Goal: Obtain resource: Obtain resource

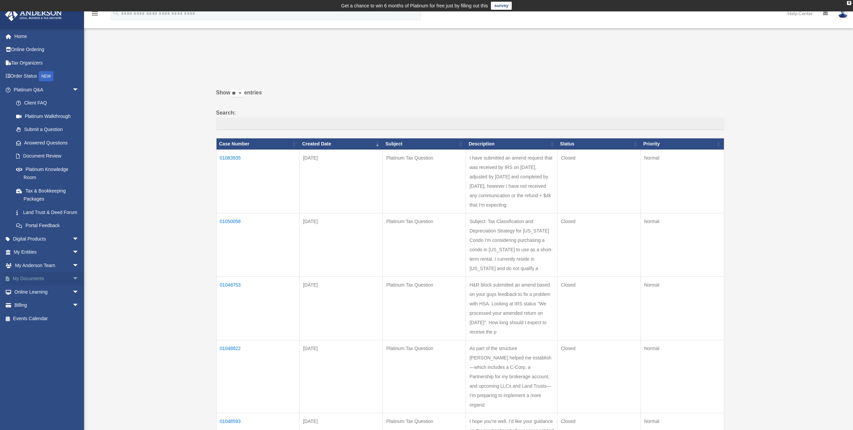
click at [45, 286] on link "My Documents arrow_drop_down" at bounding box center [47, 278] width 84 height 13
click at [72, 286] on span "arrow_drop_down" at bounding box center [78, 279] width 13 height 14
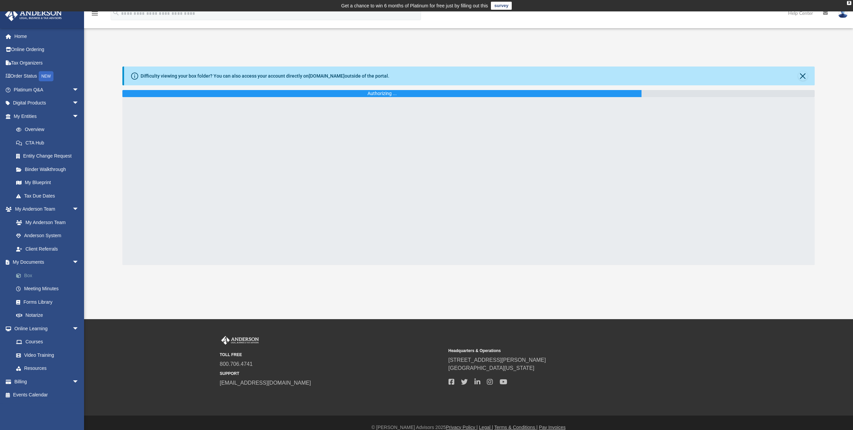
click at [27, 275] on link "Box" at bounding box center [49, 275] width 80 height 13
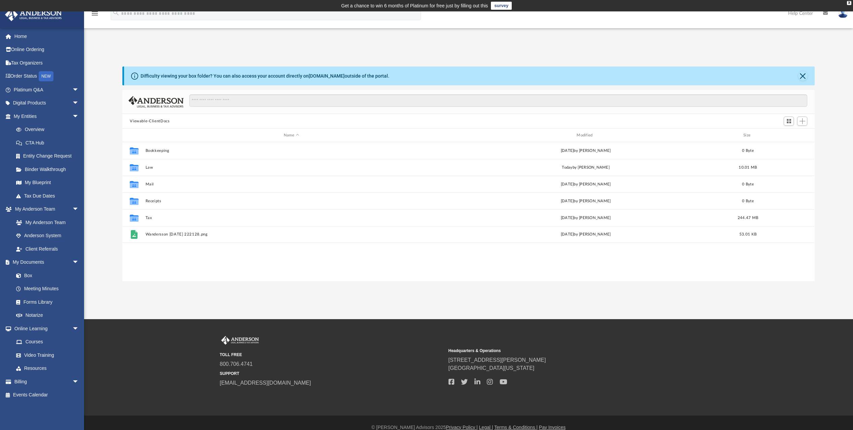
scroll to position [148, 687]
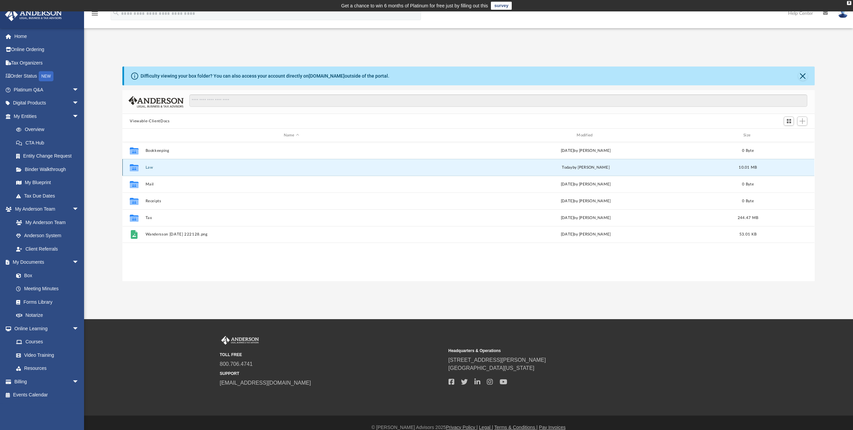
click at [150, 169] on button "Law" at bounding box center [292, 167] width 292 height 4
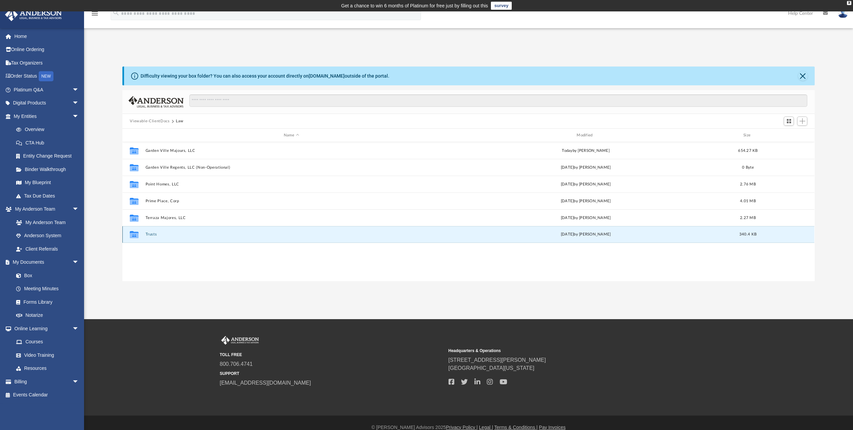
click at [153, 236] on button "Trusts" at bounding box center [292, 234] width 292 height 4
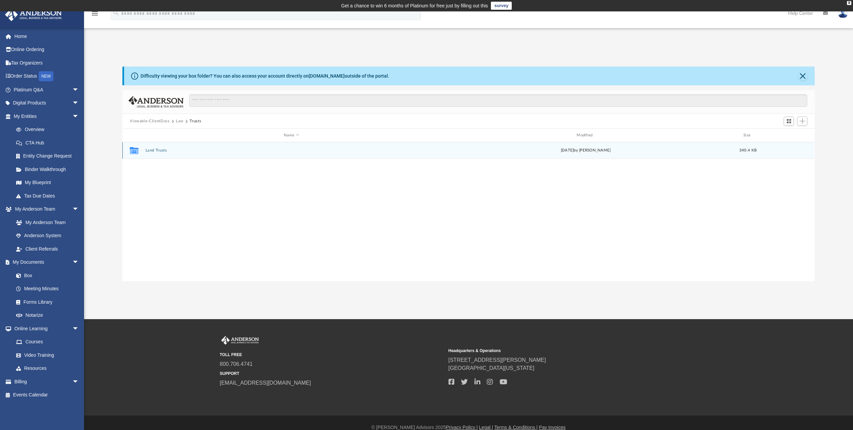
click at [154, 149] on button "Land Trusts" at bounding box center [292, 150] width 292 height 4
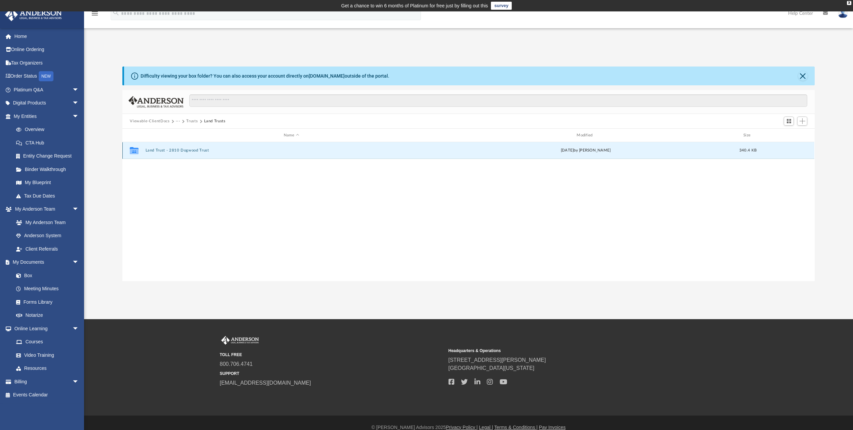
click at [189, 150] on button "Land Trust - 2810 Dogwood Trust" at bounding box center [292, 150] width 292 height 4
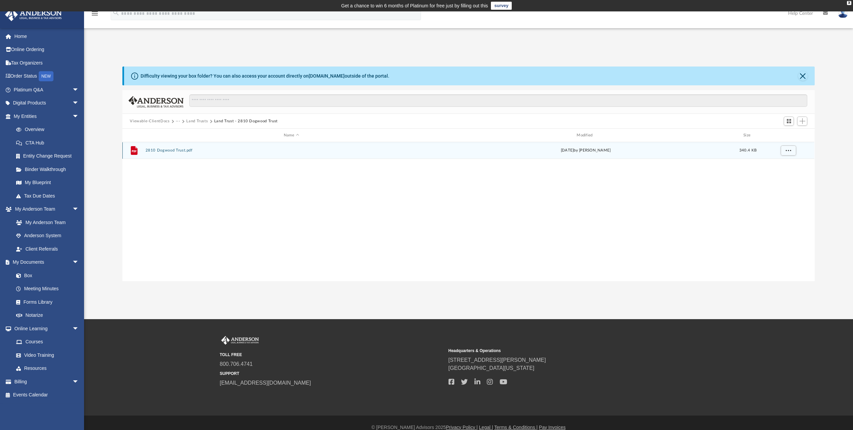
click at [184, 152] on button "2810 Dogwood Trust.pdf" at bounding box center [292, 150] width 292 height 4
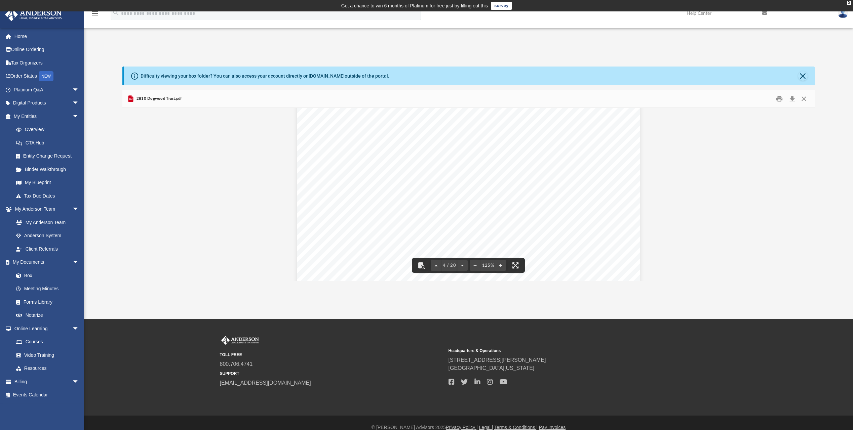
scroll to position [1614, 0]
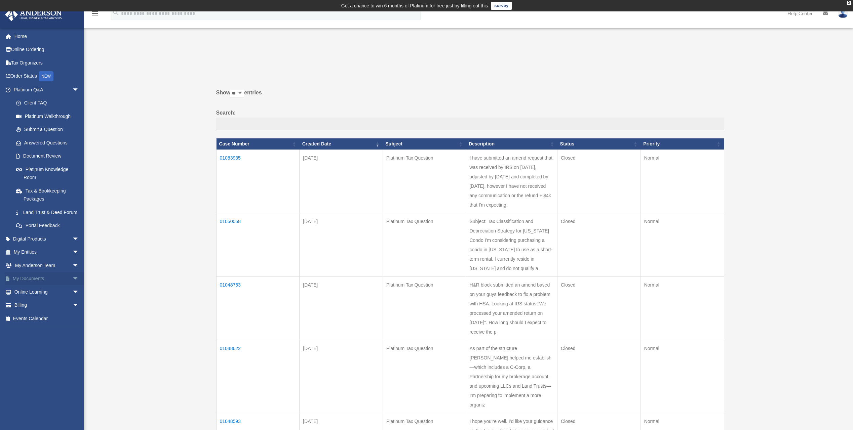
click at [72, 286] on span "arrow_drop_down" at bounding box center [78, 279] width 13 height 14
click at [74, 352] on span "arrow_drop_down" at bounding box center [78, 346] width 13 height 14
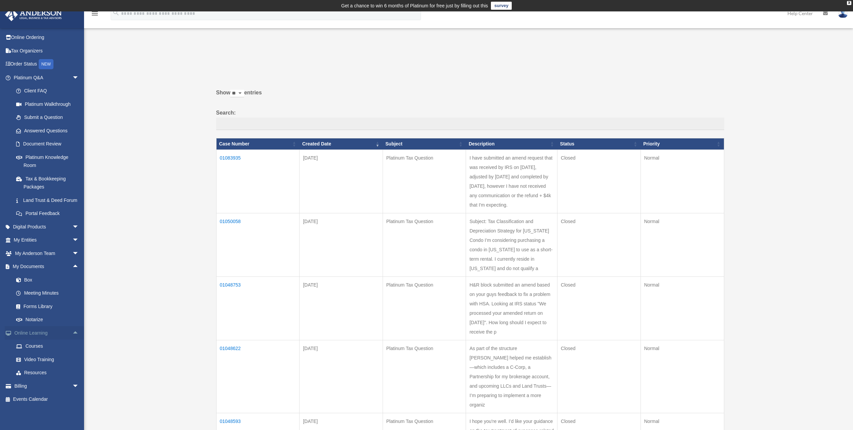
scroll to position [21, 0]
click at [44, 359] on link "Video Training" at bounding box center [49, 359] width 80 height 13
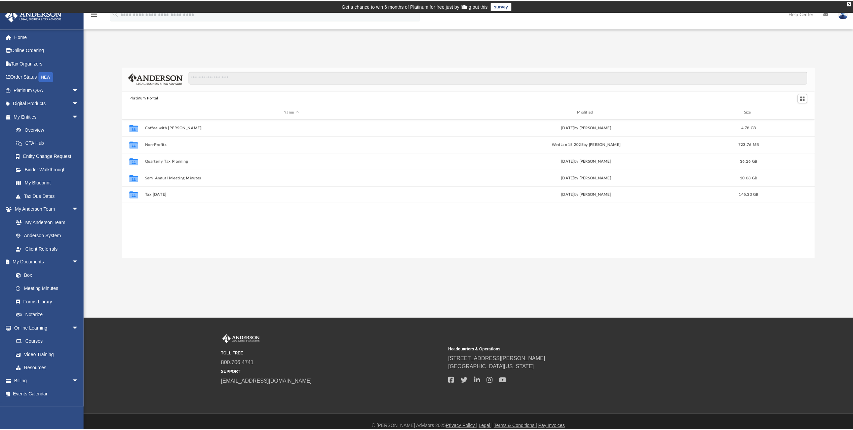
scroll to position [148, 687]
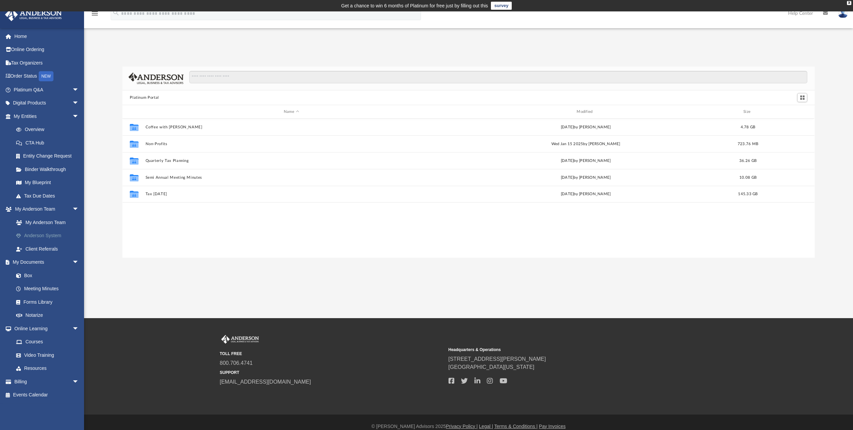
click at [41, 236] on link "Anderson System" at bounding box center [49, 235] width 80 height 13
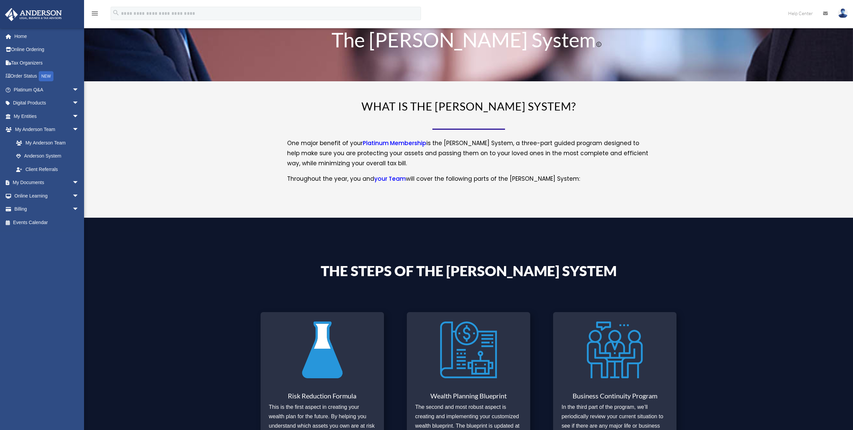
scroll to position [168, 0]
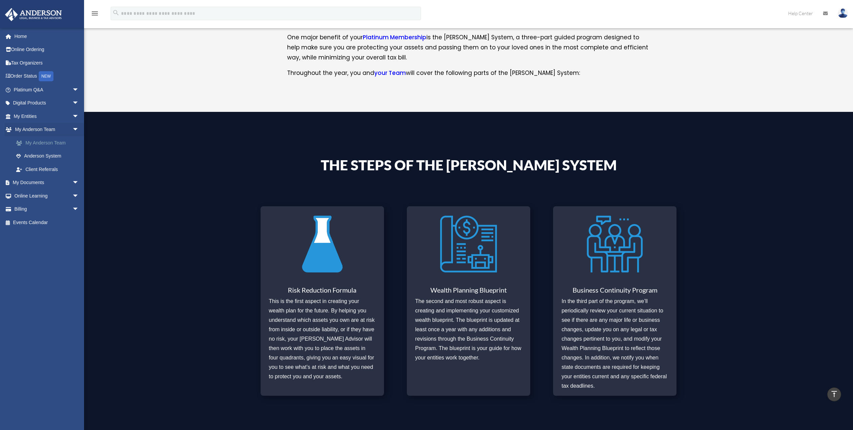
click at [38, 143] on link "My Anderson Team" at bounding box center [49, 142] width 80 height 13
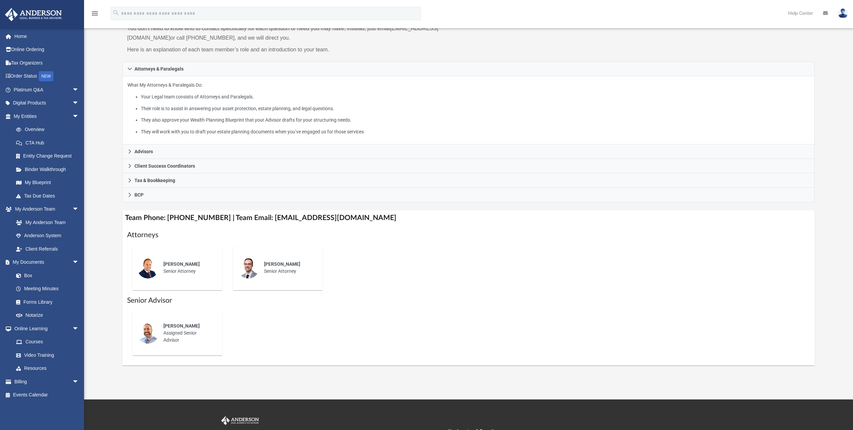
scroll to position [67, 0]
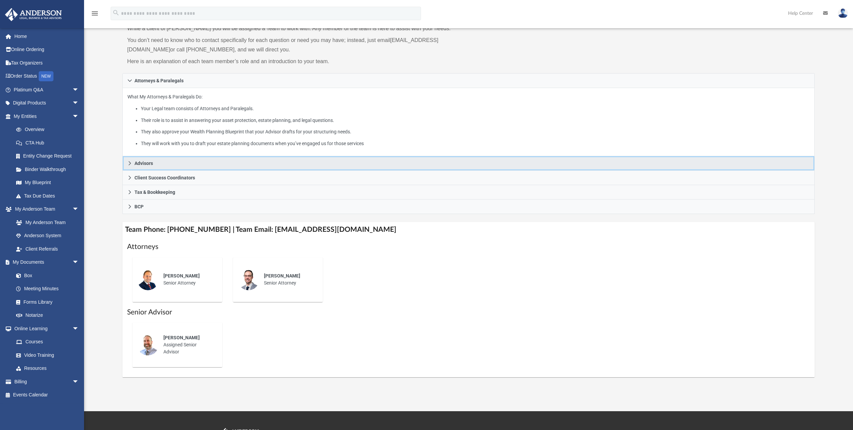
click at [129, 168] on link "Advisors" at bounding box center [468, 163] width 692 height 14
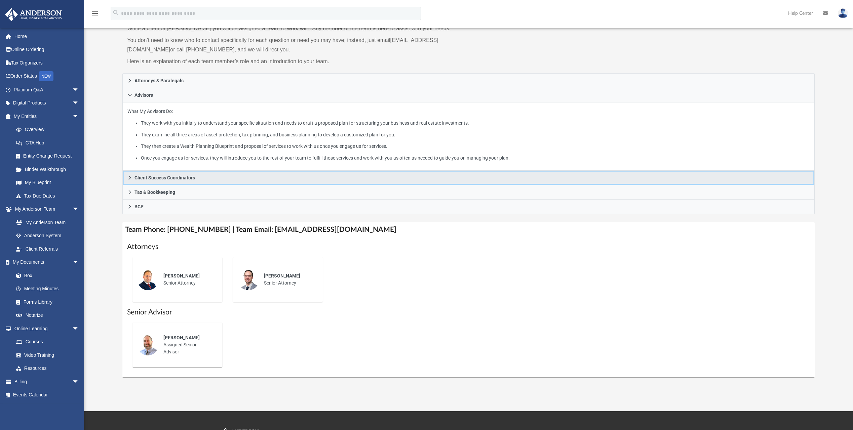
click at [129, 180] on link "Client Success Coordinators" at bounding box center [468, 178] width 692 height 14
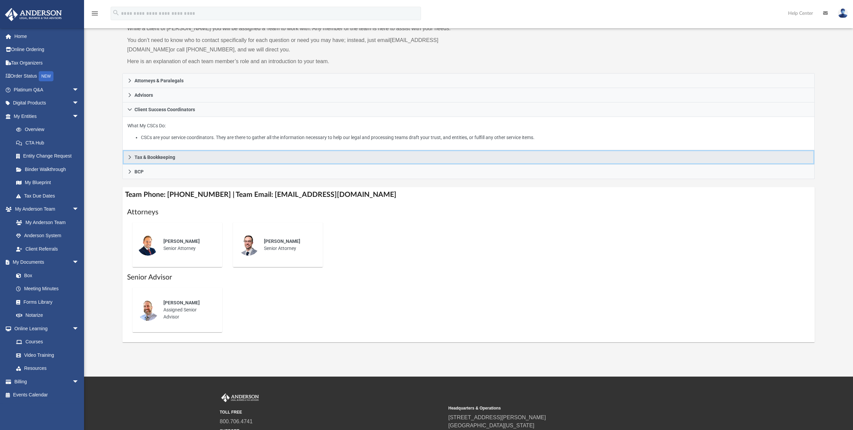
click at [128, 158] on icon at bounding box center [129, 157] width 5 height 5
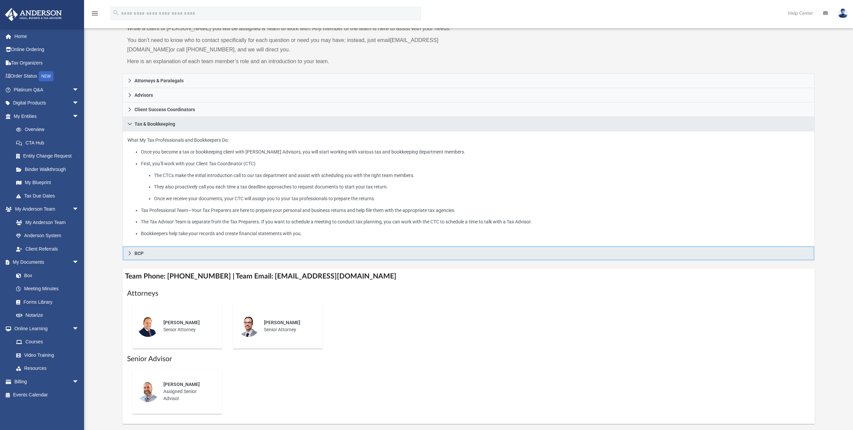
click at [131, 252] on icon at bounding box center [129, 253] width 5 height 5
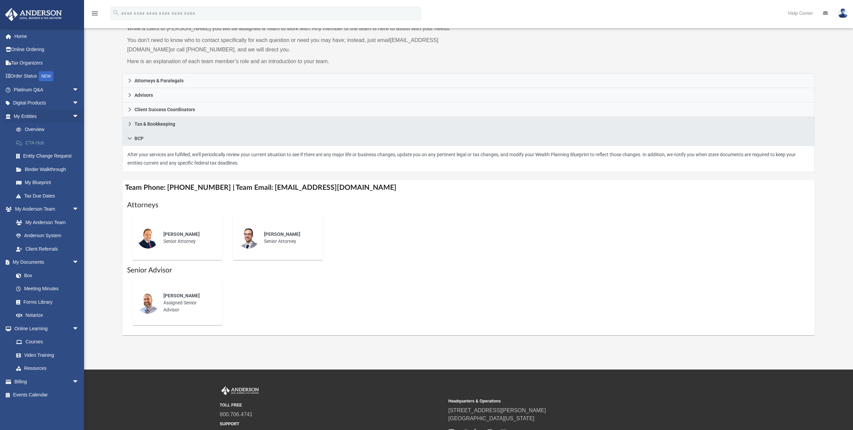
click at [35, 143] on link "CTA Hub" at bounding box center [49, 142] width 80 height 13
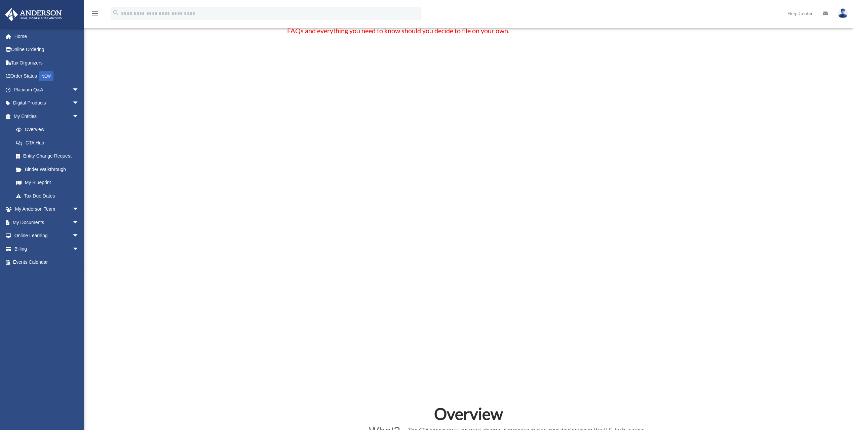
scroll to position [135, 0]
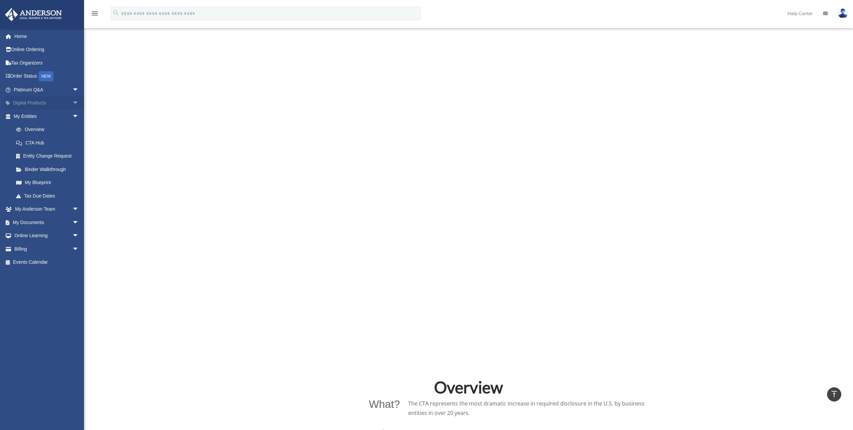
click at [72, 104] on span "arrow_drop_down" at bounding box center [78, 104] width 13 height 14
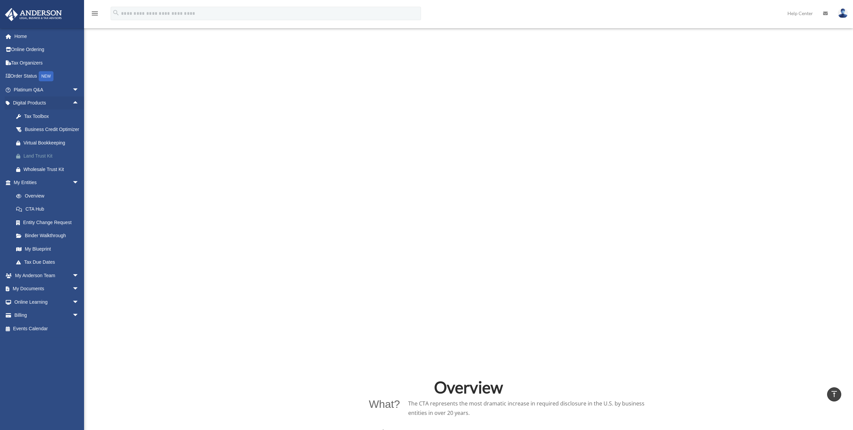
click at [37, 160] on div "Land Trust Kit" at bounding box center [52, 156] width 57 height 8
click at [42, 92] on link "Platinum Q&A arrow_drop_down" at bounding box center [47, 89] width 84 height 13
click at [72, 89] on span "arrow_drop_down" at bounding box center [78, 90] width 13 height 14
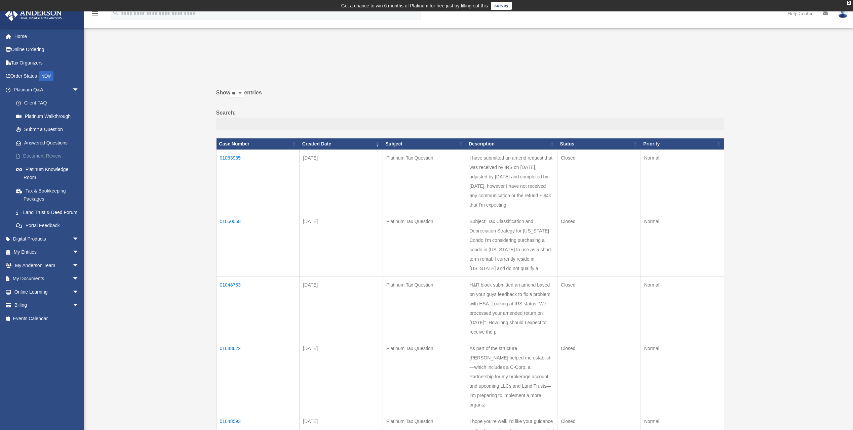
click at [46, 156] on link "Document Review" at bounding box center [49, 156] width 80 height 13
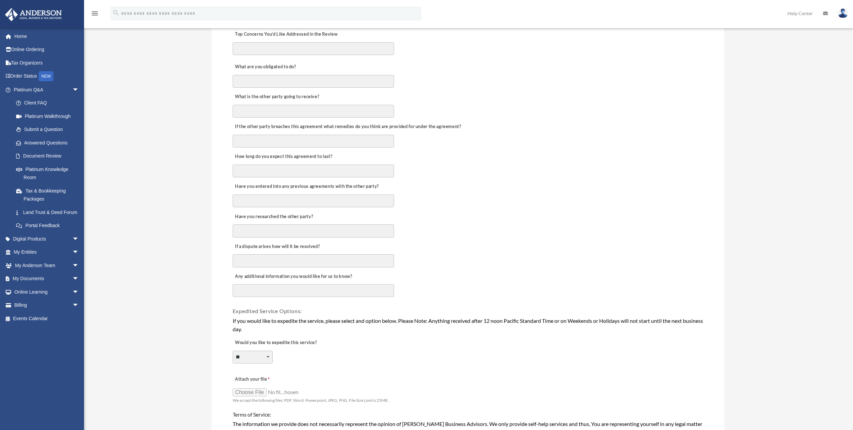
scroll to position [437, 0]
